Goal: Transaction & Acquisition: Purchase product/service

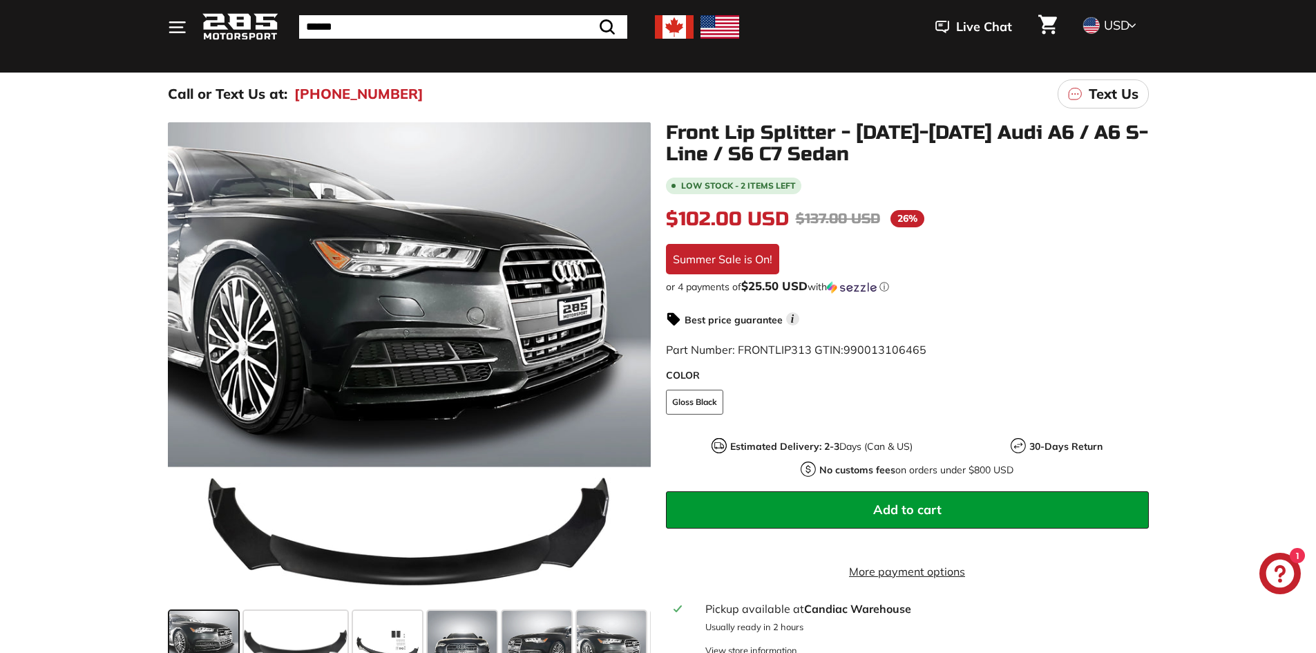
scroll to position [138, 0]
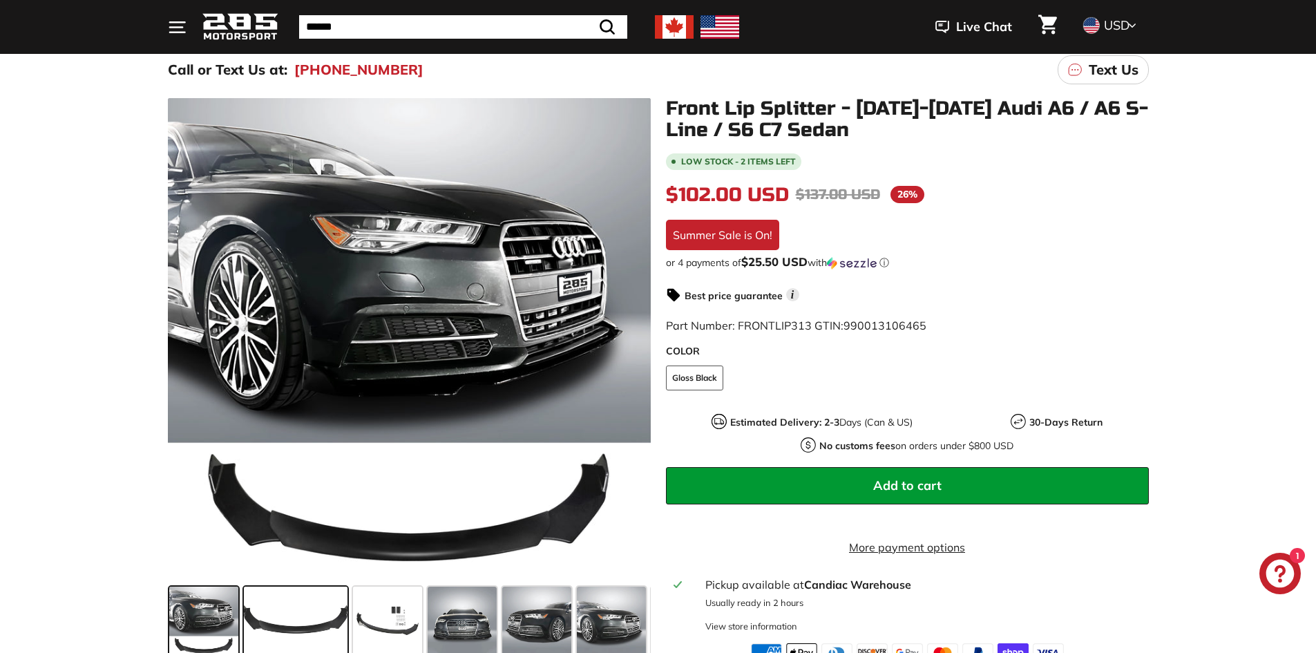
click at [283, 612] on span at bounding box center [296, 621] width 104 height 69
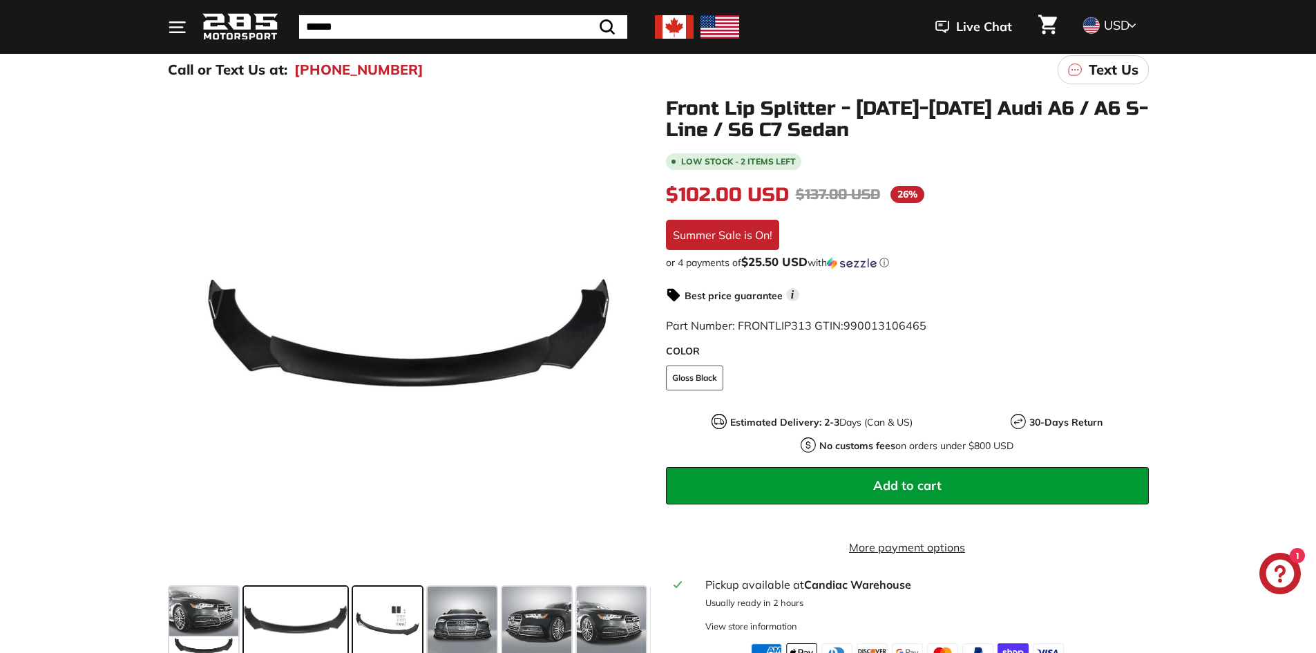
click at [377, 620] on span at bounding box center [387, 621] width 69 height 69
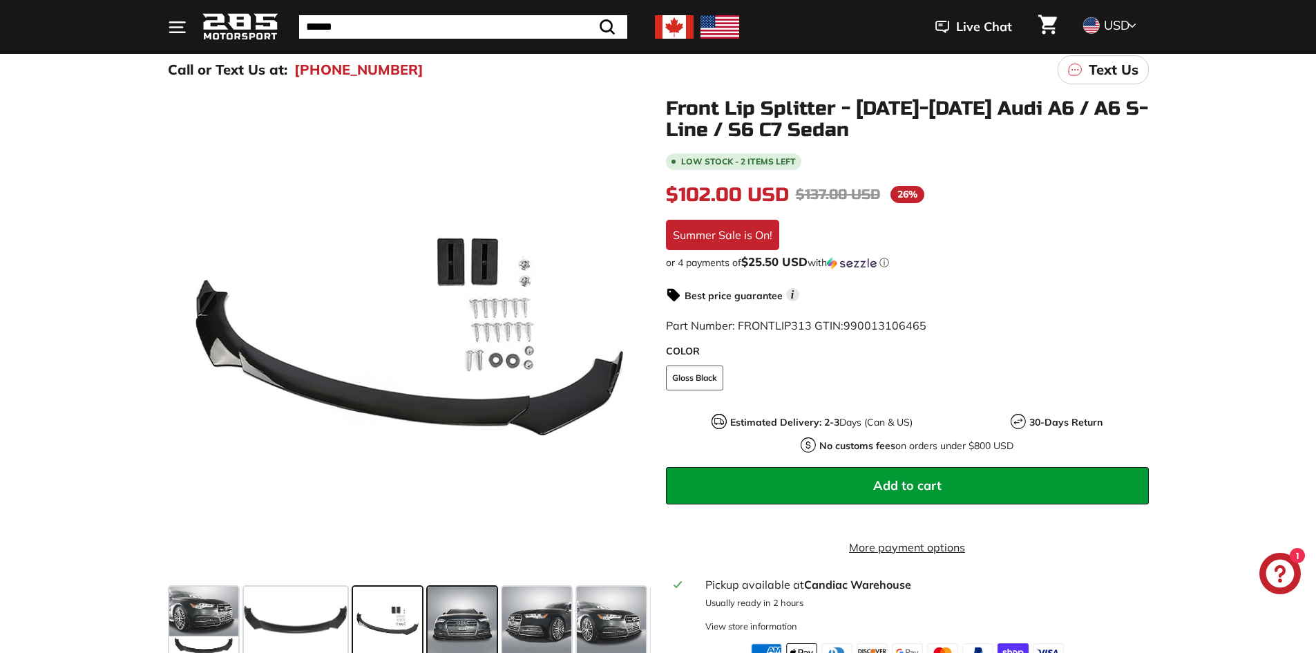
click at [472, 617] on span at bounding box center [462, 621] width 69 height 69
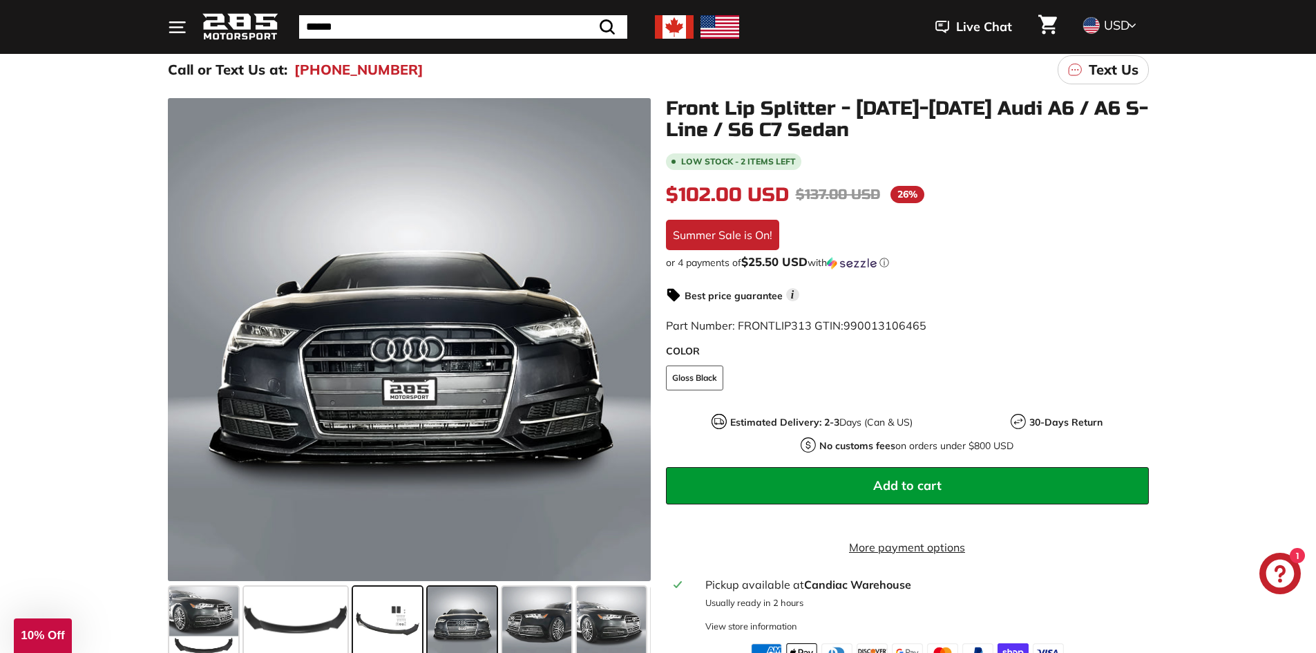
click at [401, 620] on span at bounding box center [387, 621] width 69 height 69
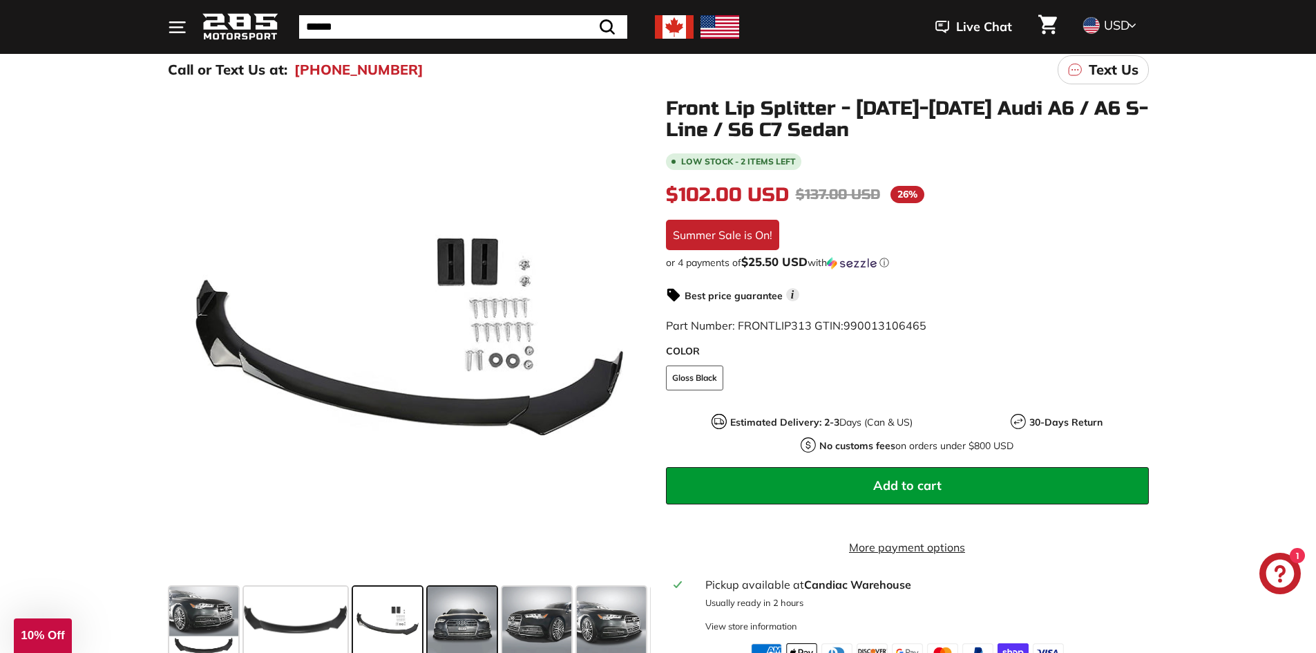
click at [466, 620] on span at bounding box center [462, 621] width 69 height 69
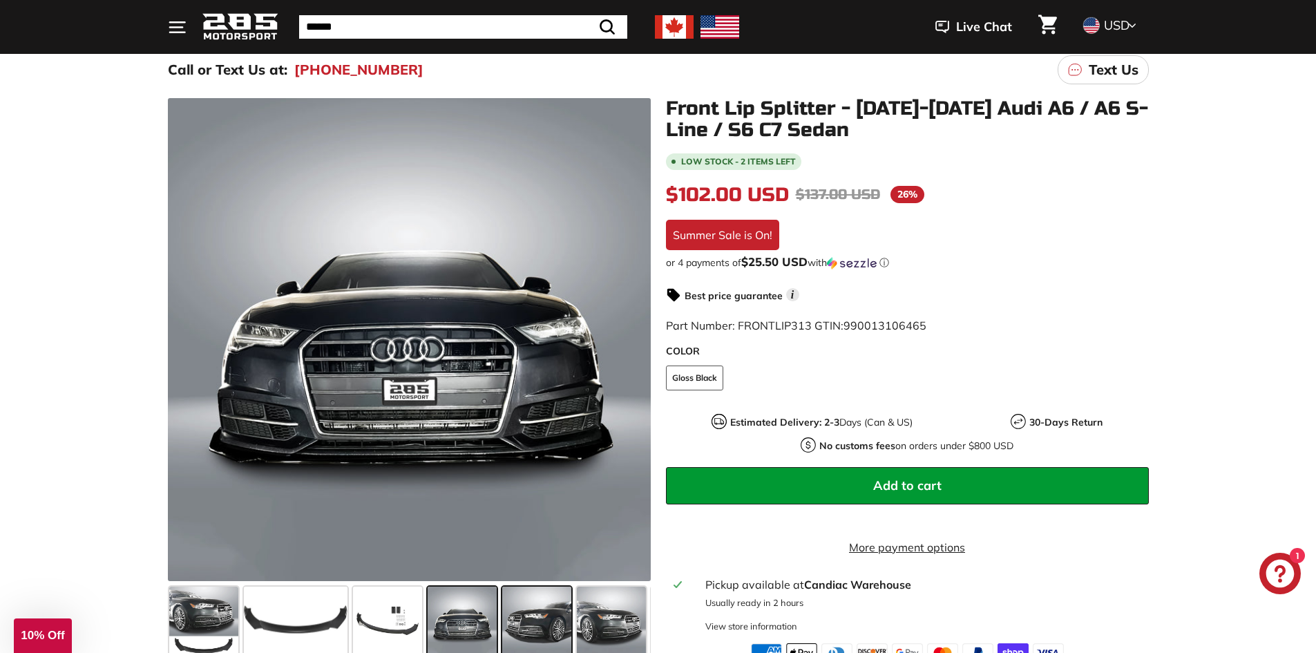
click at [524, 618] on span at bounding box center [536, 621] width 69 height 69
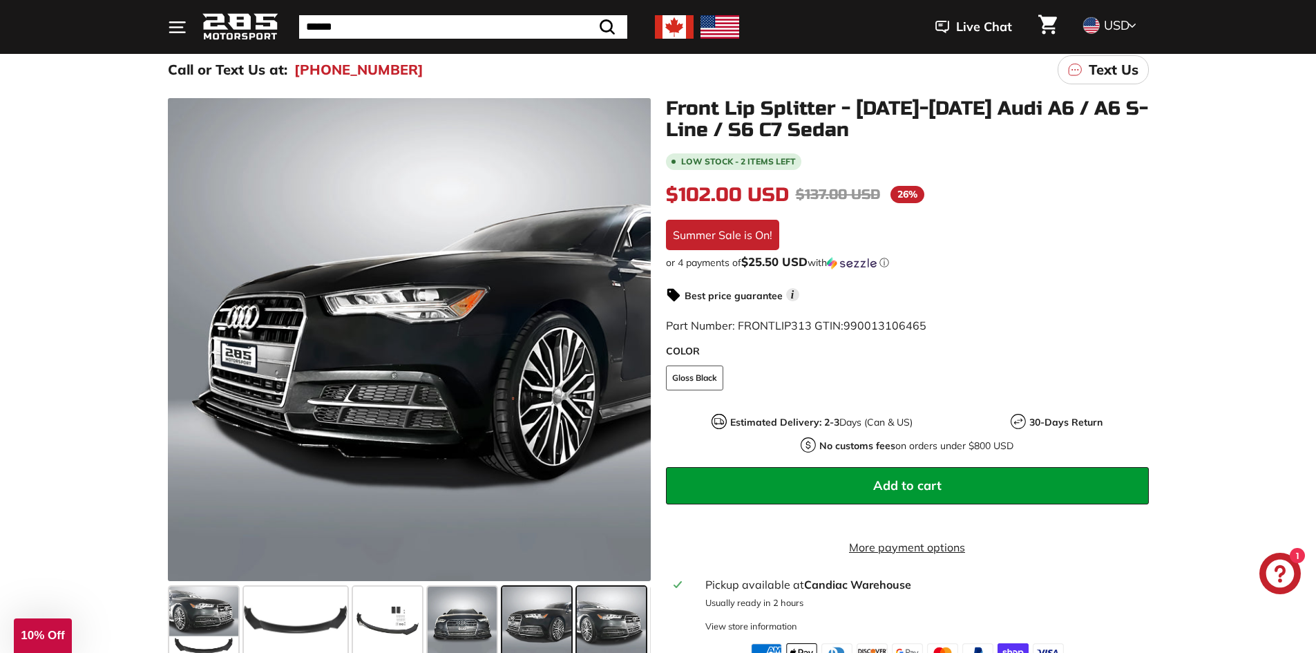
click at [629, 618] on span at bounding box center [611, 621] width 69 height 69
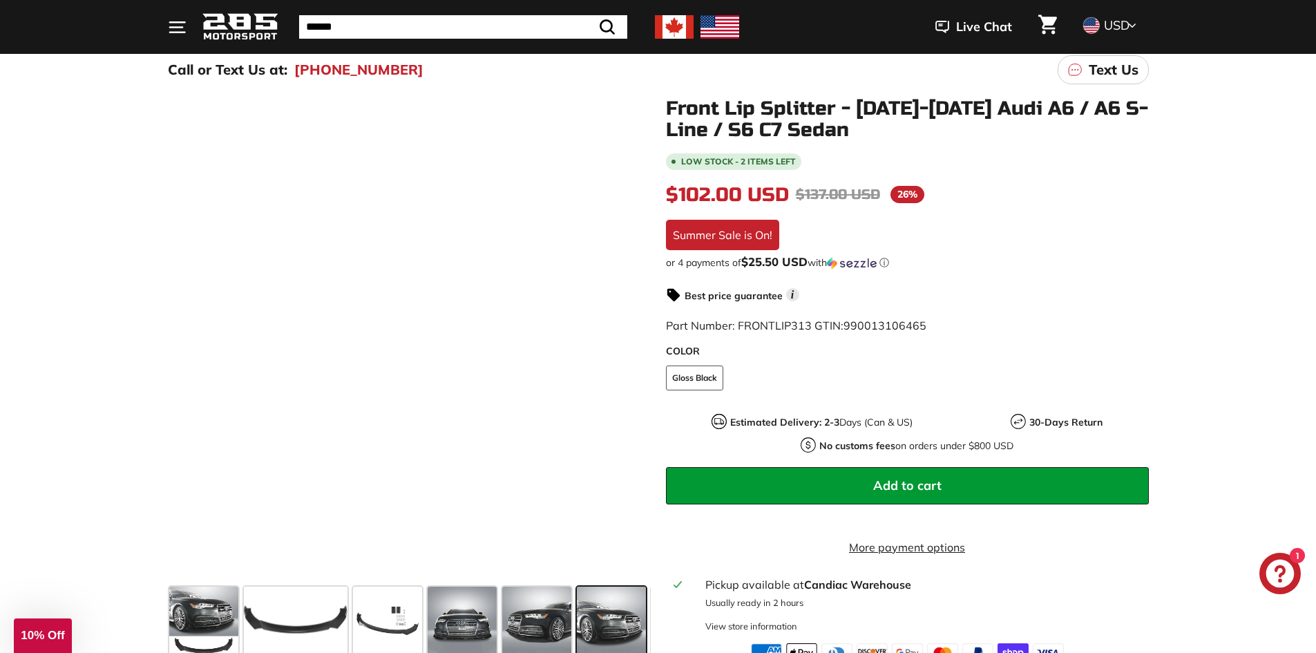
scroll to position [0, 73]
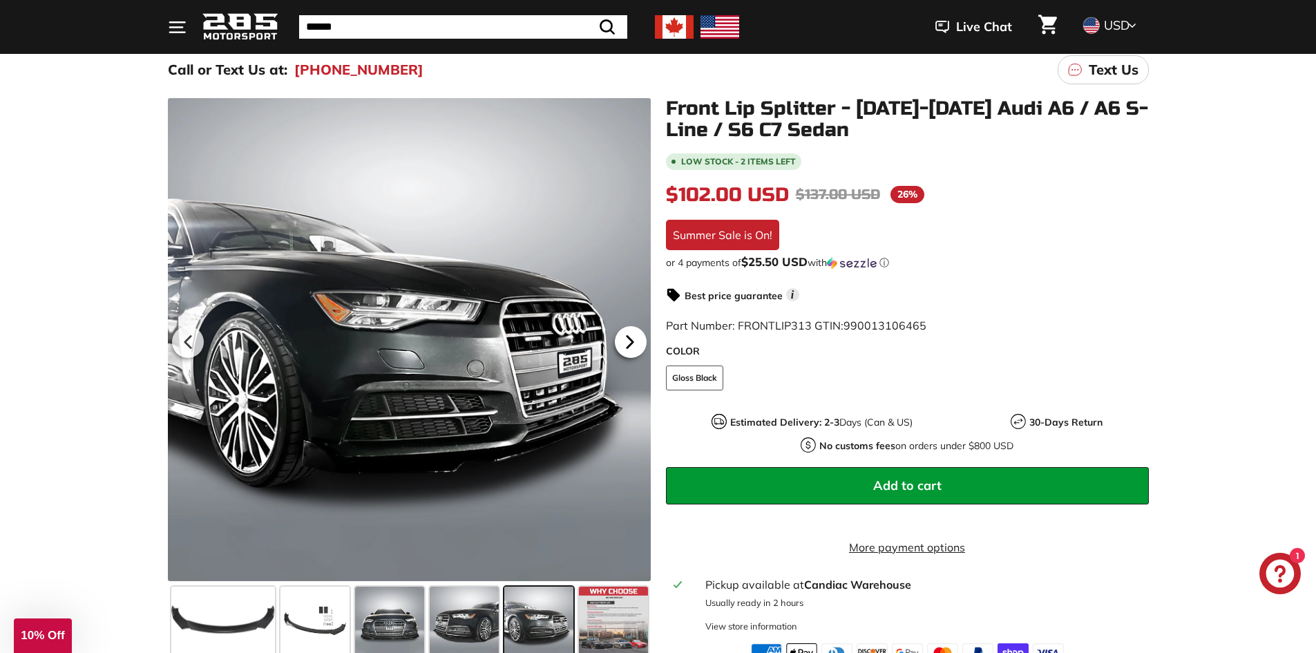
click at [628, 349] on icon at bounding box center [630, 342] width 32 height 32
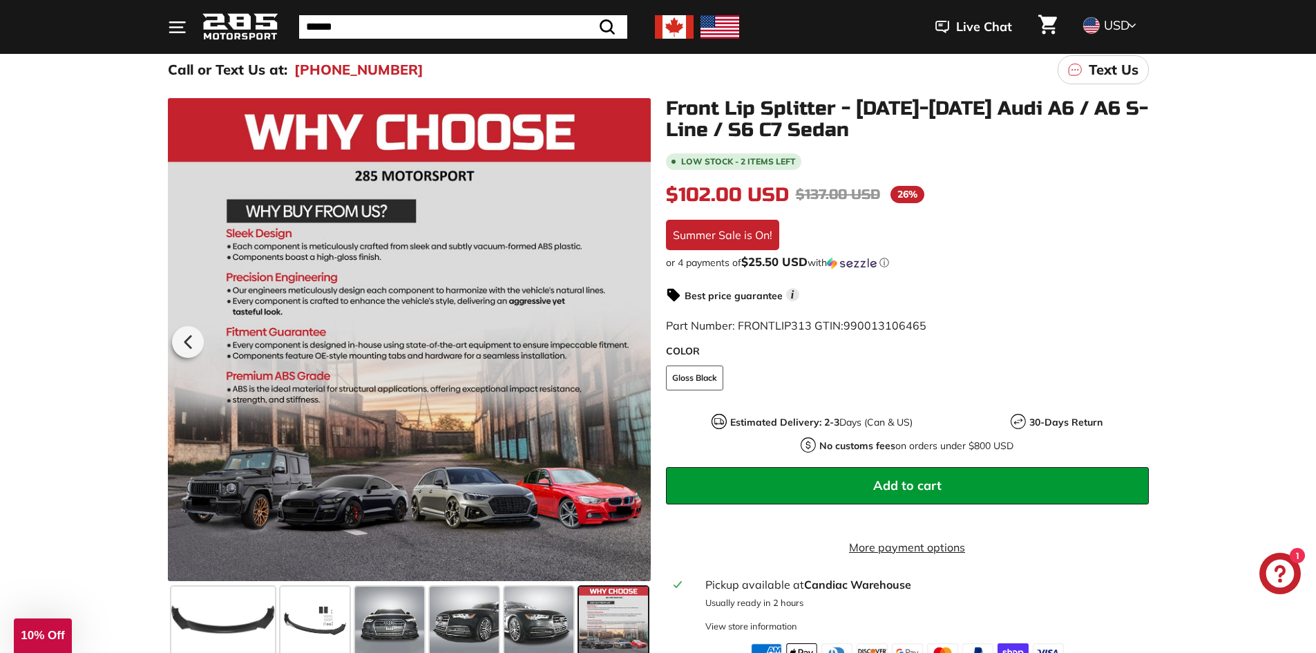
click at [628, 349] on div at bounding box center [409, 339] width 483 height 483
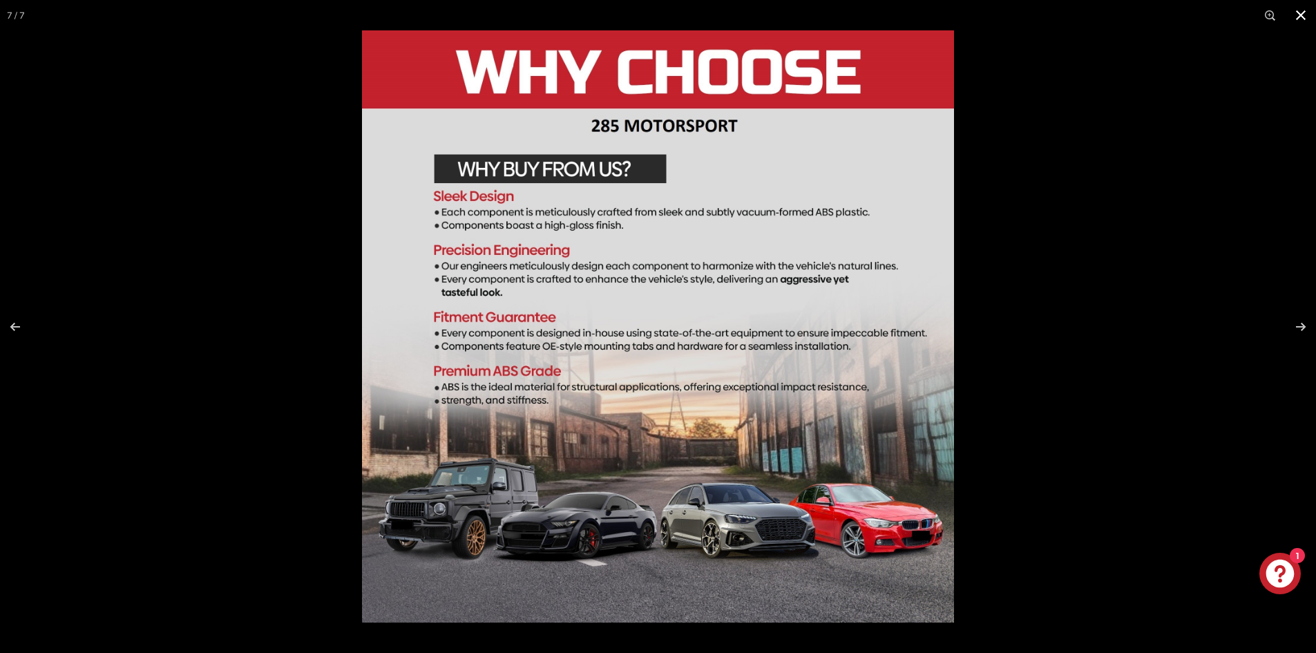
click at [1300, 22] on button at bounding box center [1301, 15] width 30 height 30
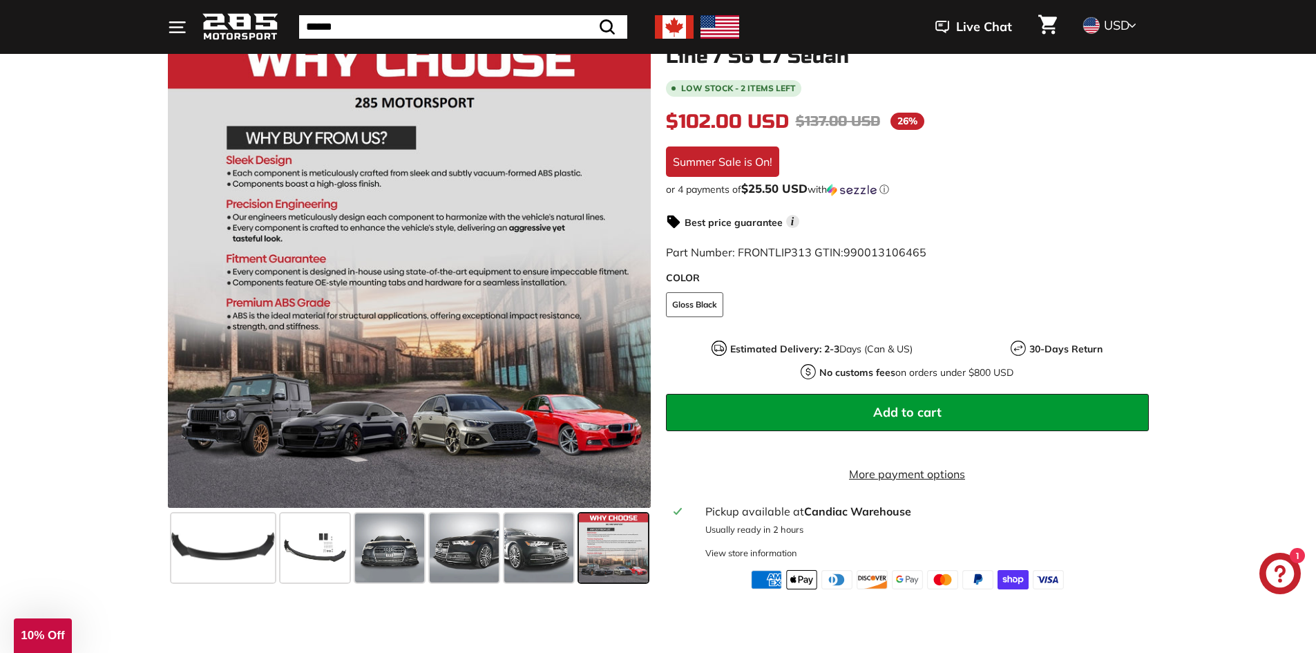
scroll to position [138, 0]
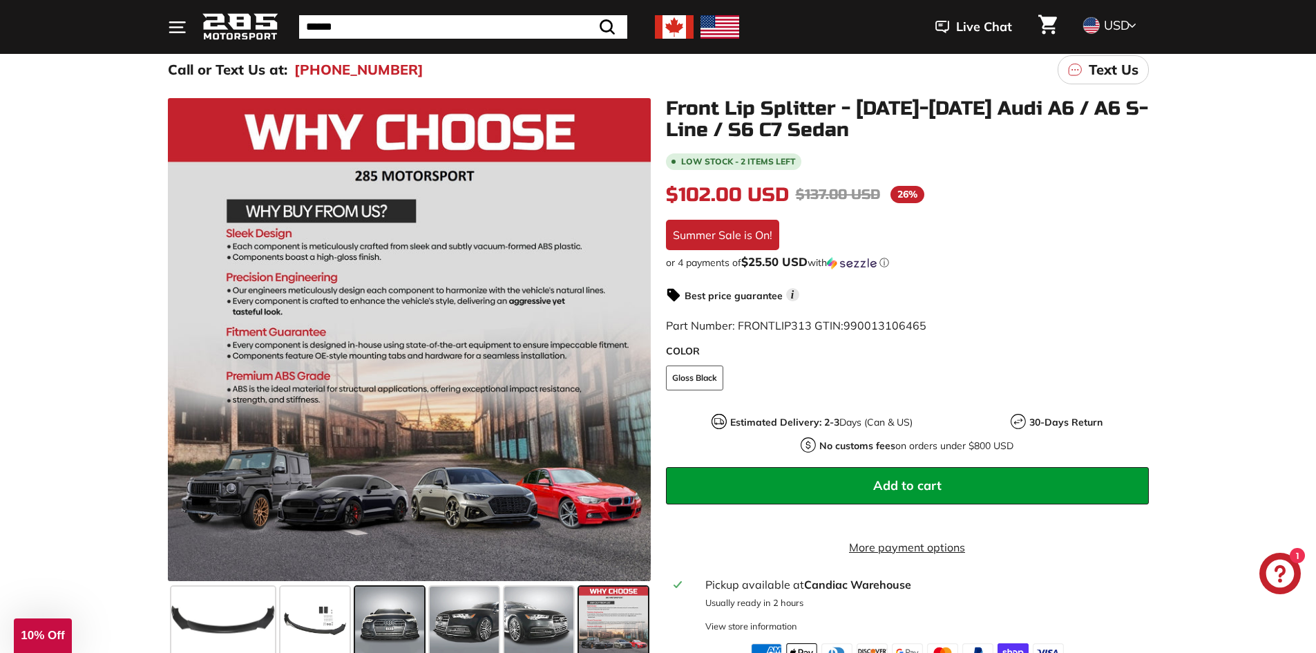
click at [391, 622] on span at bounding box center [389, 621] width 69 height 69
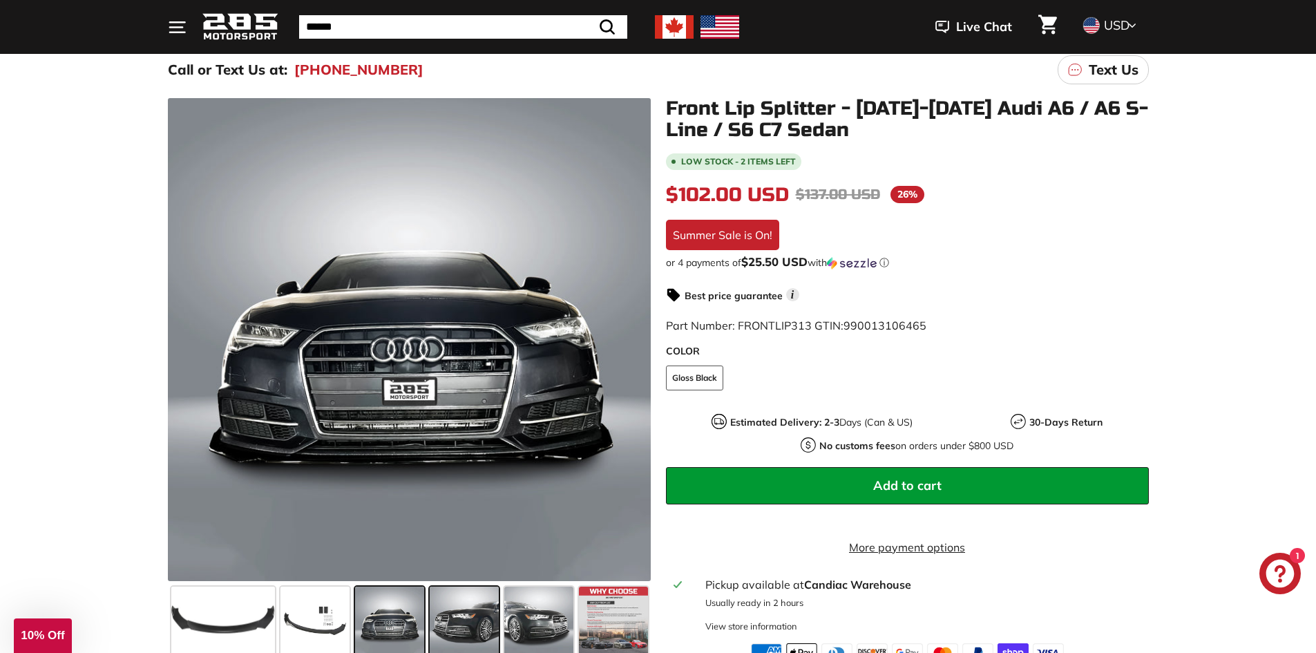
click at [497, 638] on span at bounding box center [464, 621] width 69 height 69
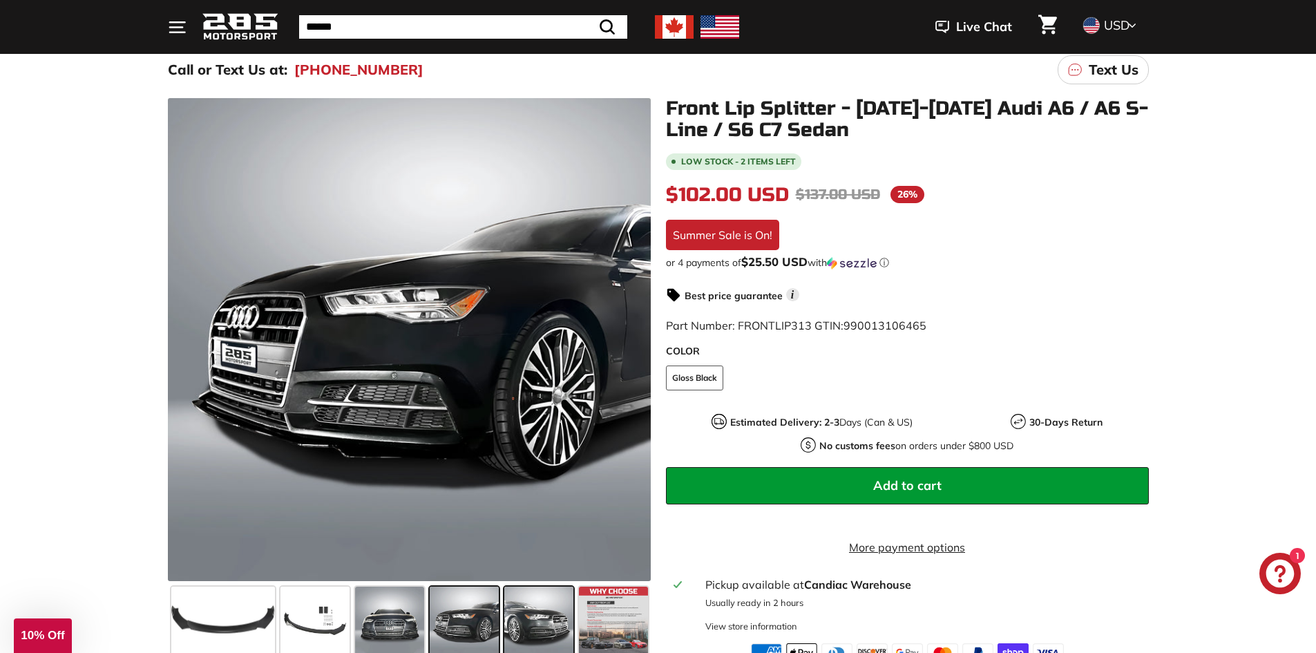
click at [517, 634] on span at bounding box center [538, 621] width 69 height 69
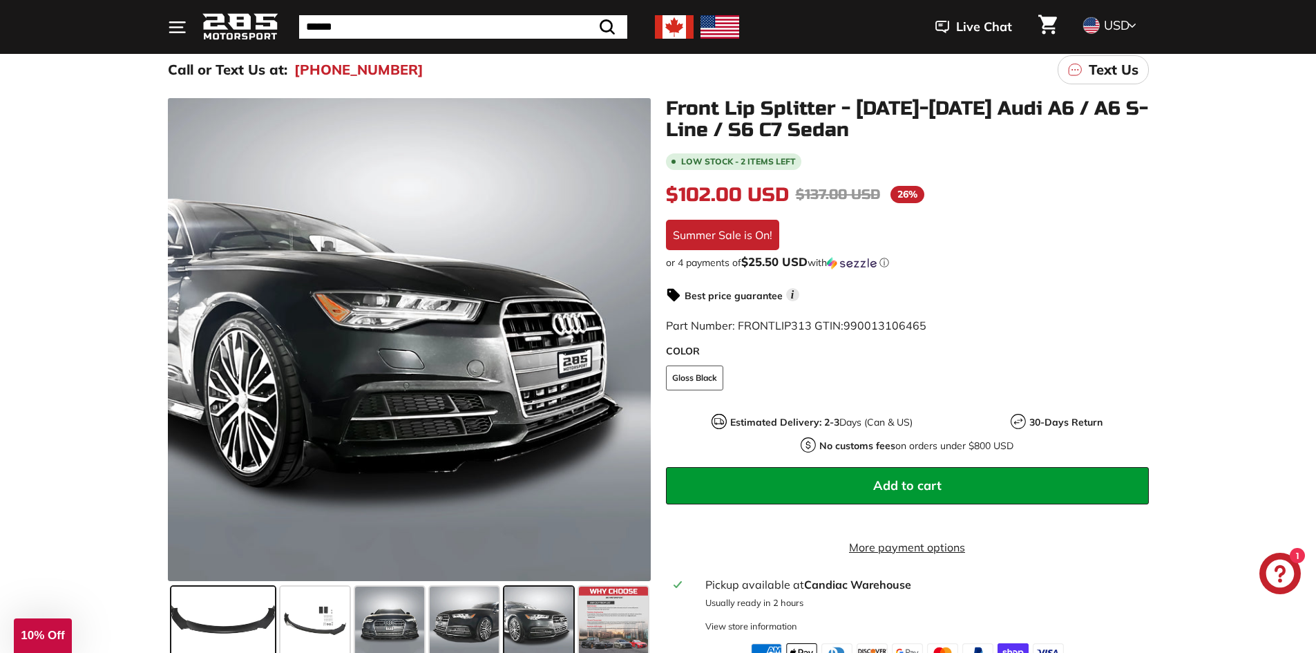
click at [230, 625] on span at bounding box center [223, 621] width 104 height 69
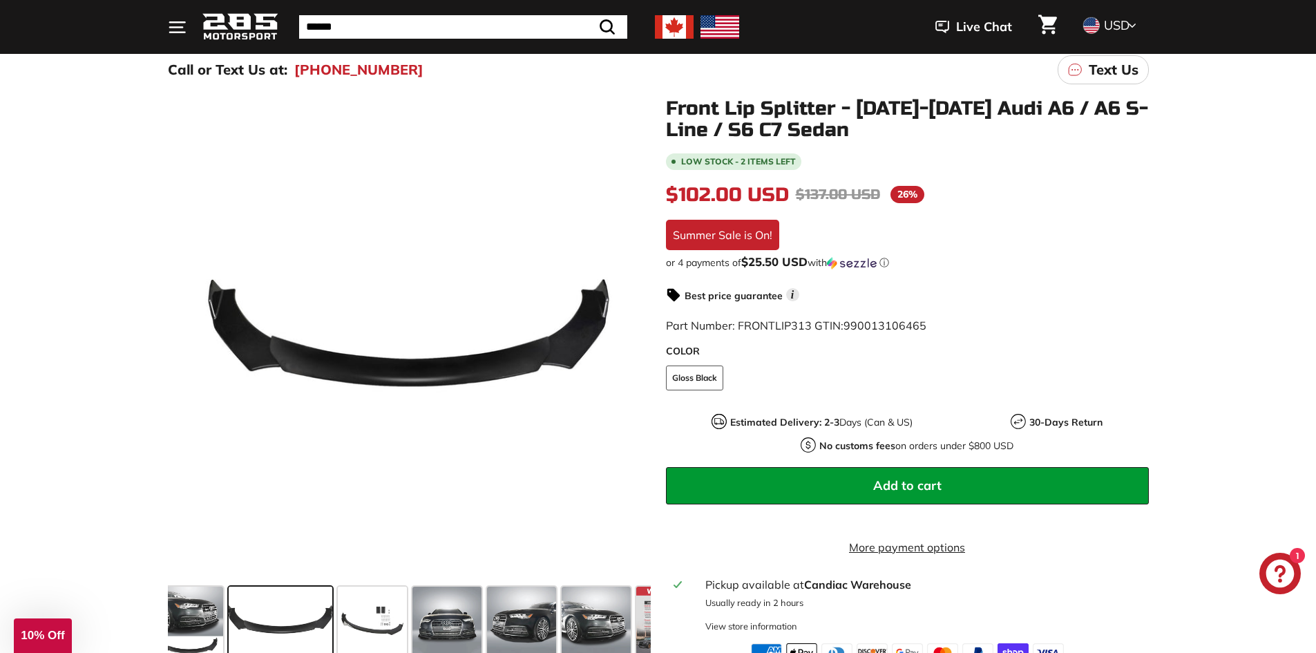
scroll to position [0, 0]
